Goal: Task Accomplishment & Management: Complete application form

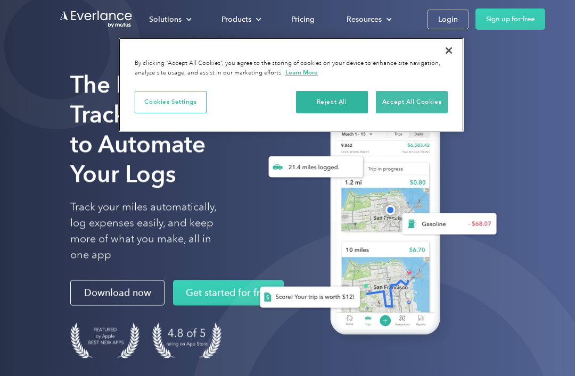
click at [424, 101] on button "Accept All Cookies" at bounding box center [412, 102] width 72 height 22
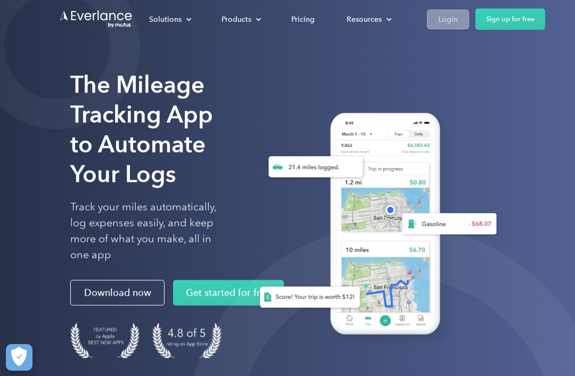
click at [448, 22] on div "Login" at bounding box center [448, 19] width 20 height 13
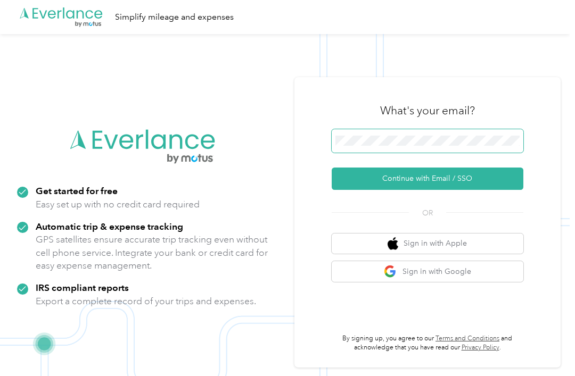
click at [431, 190] on button "Continue with Email / SSO" at bounding box center [428, 179] width 192 height 22
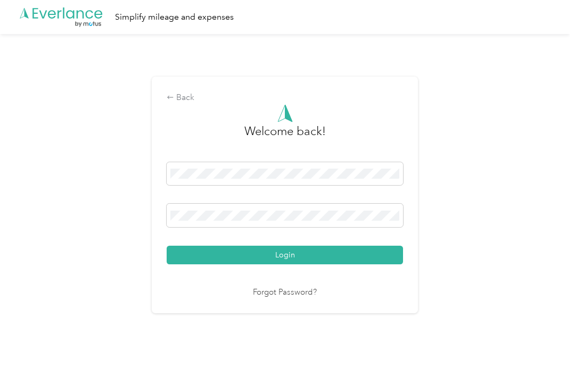
click at [288, 265] on button "Login" at bounding box center [285, 255] width 236 height 19
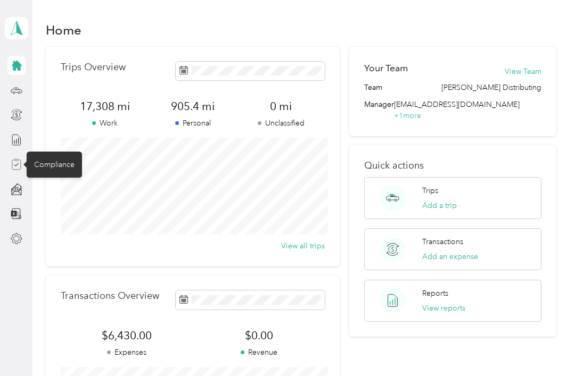
click at [19, 167] on icon at bounding box center [17, 165] width 12 height 12
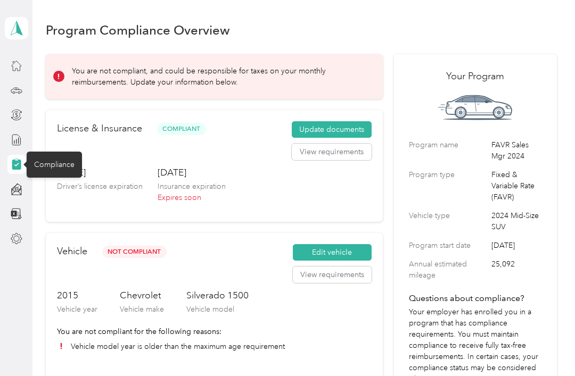
click at [257, 252] on div "Vehicle Not Compliant Edit vehicle View requirements" at bounding box center [214, 266] width 315 height 45
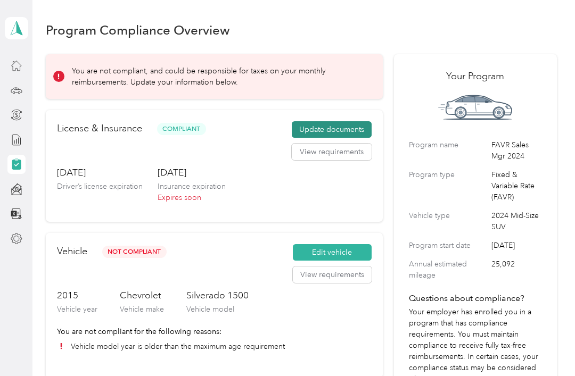
click at [347, 128] on button "Update documents" at bounding box center [332, 129] width 80 height 17
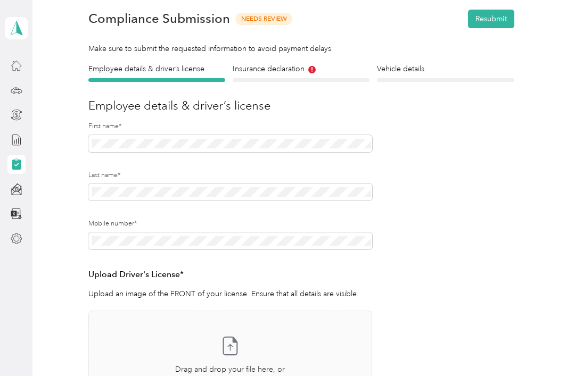
scroll to position [34, 0]
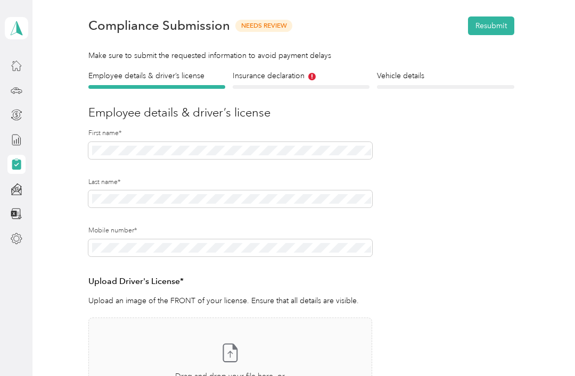
click at [304, 88] on div at bounding box center [301, 87] width 137 height 4
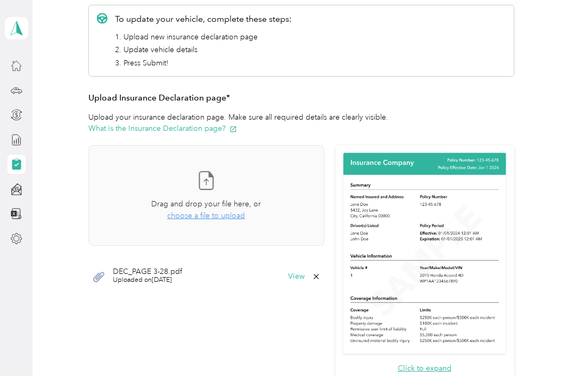
scroll to position [188, 0]
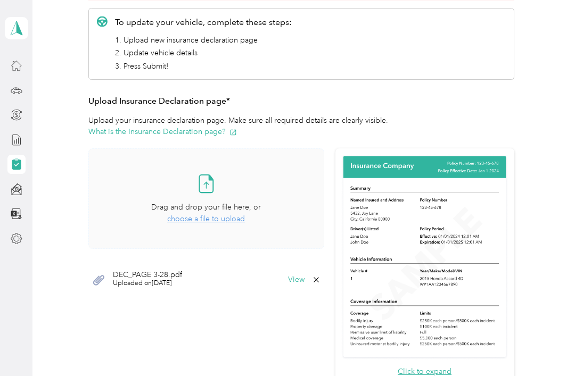
click at [219, 220] on span "choose a file to upload" at bounding box center [206, 219] width 78 height 9
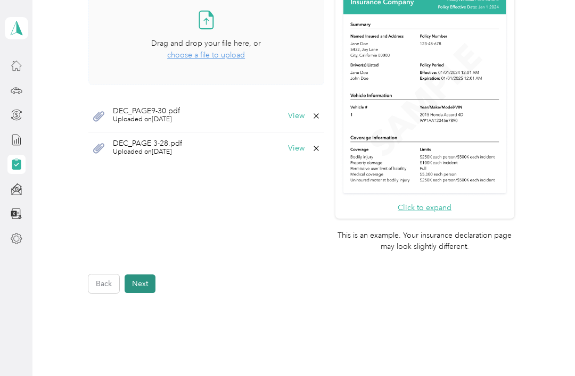
click at [143, 275] on button "Next" at bounding box center [140, 284] width 31 height 19
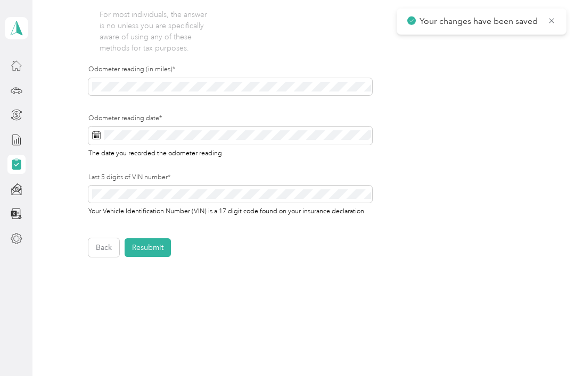
scroll to position [1, 0]
click at [155, 251] on button "Resubmit" at bounding box center [148, 248] width 46 height 19
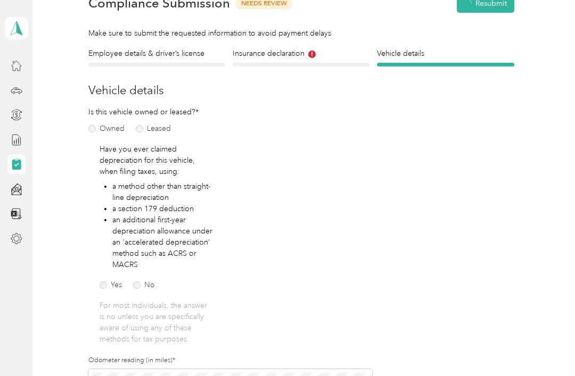
scroll to position [13, 0]
